Goal: Task Accomplishment & Management: Complete application form

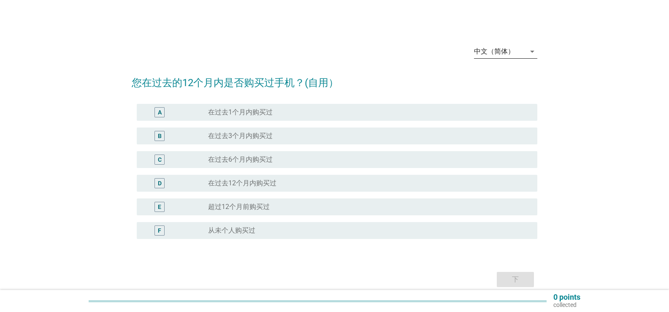
click at [529, 49] on icon "arrow_drop_down" at bounding box center [532, 51] width 10 height 10
click at [509, 53] on div "English" at bounding box center [506, 58] width 50 height 10
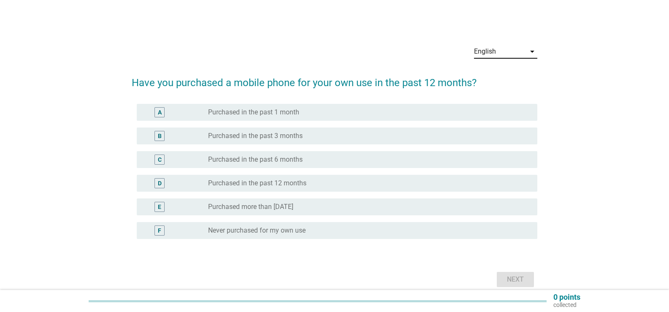
click at [267, 158] on label "Purchased in the past 6 months" at bounding box center [255, 159] width 95 height 8
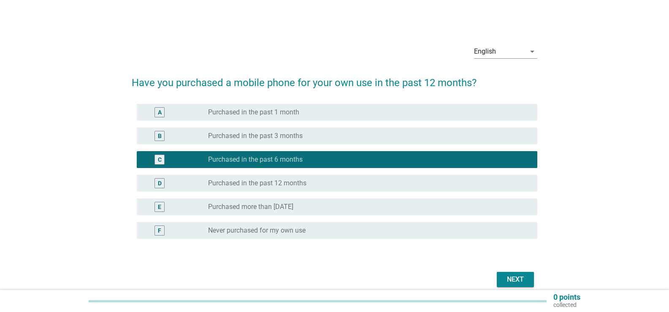
click at [499, 279] on button "Next" at bounding box center [515, 279] width 37 height 15
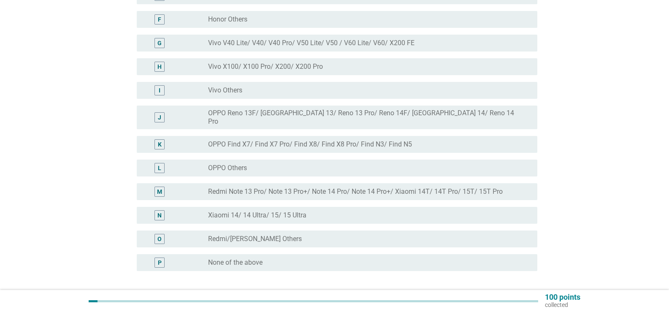
scroll to position [253, 0]
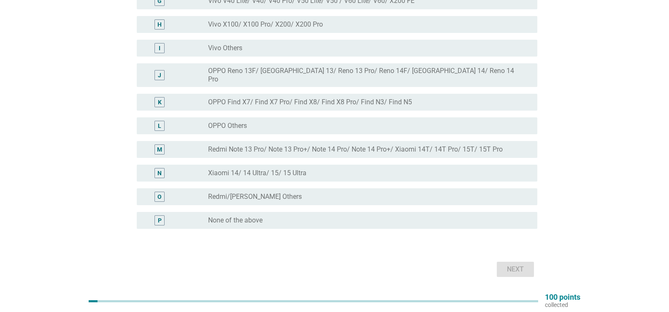
click at [244, 216] on label "None of the above" at bounding box center [235, 220] width 54 height 8
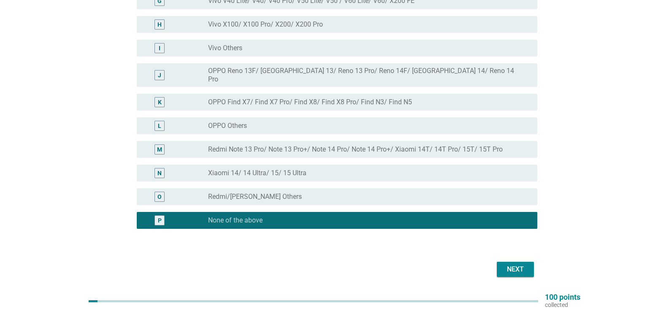
click at [515, 264] on div "Next" at bounding box center [516, 269] width 24 height 10
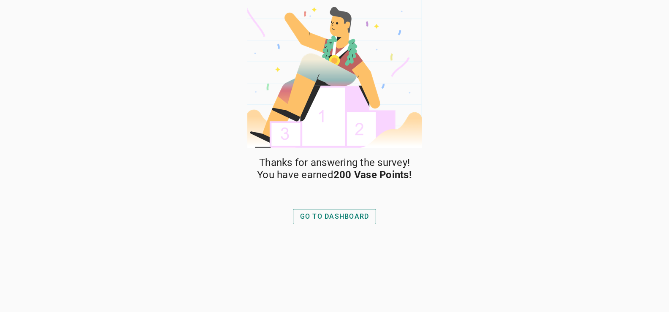
click at [338, 218] on div "GO TO DASHBOARD" at bounding box center [334, 216] width 69 height 10
